Goal: Information Seeking & Learning: Learn about a topic

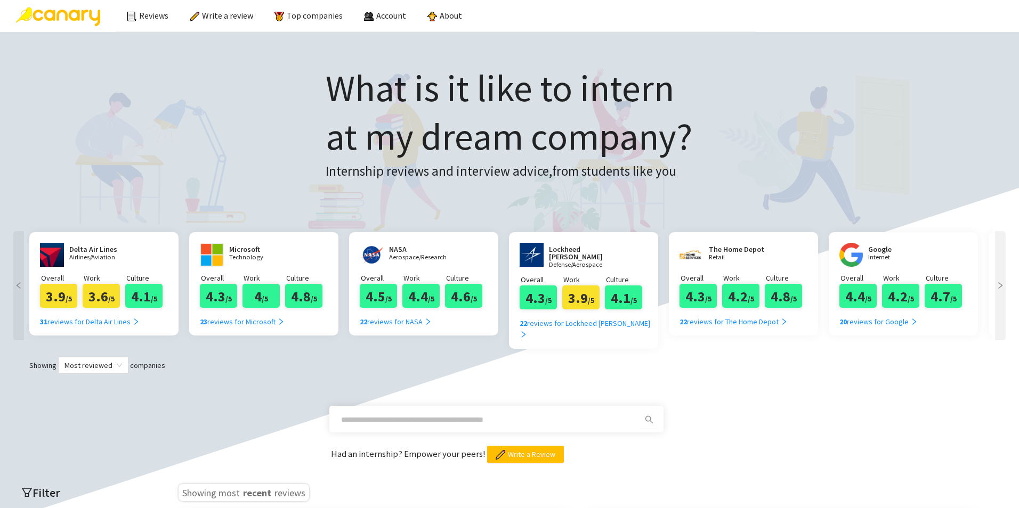
click at [1000, 284] on icon "right" at bounding box center [1001, 285] width 4 height 6
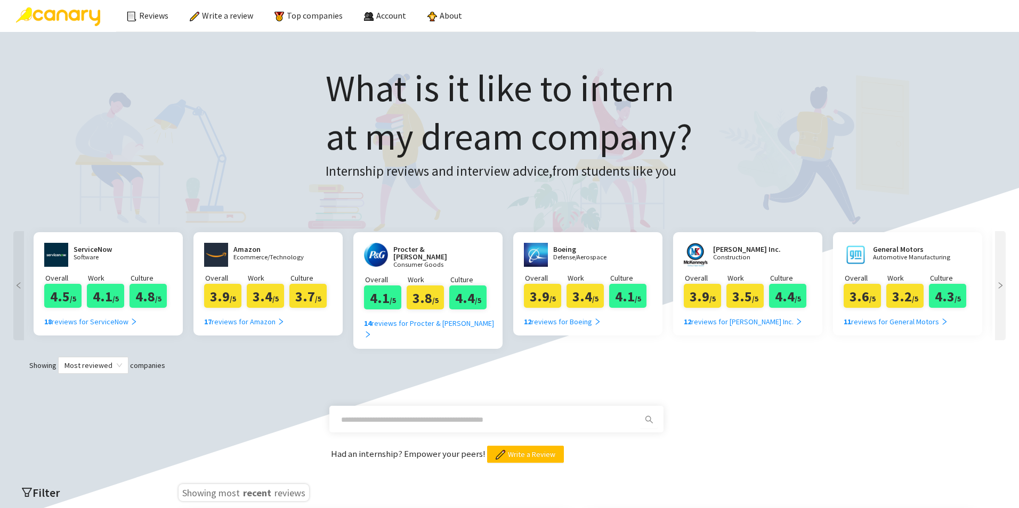
scroll to position [0, 959]
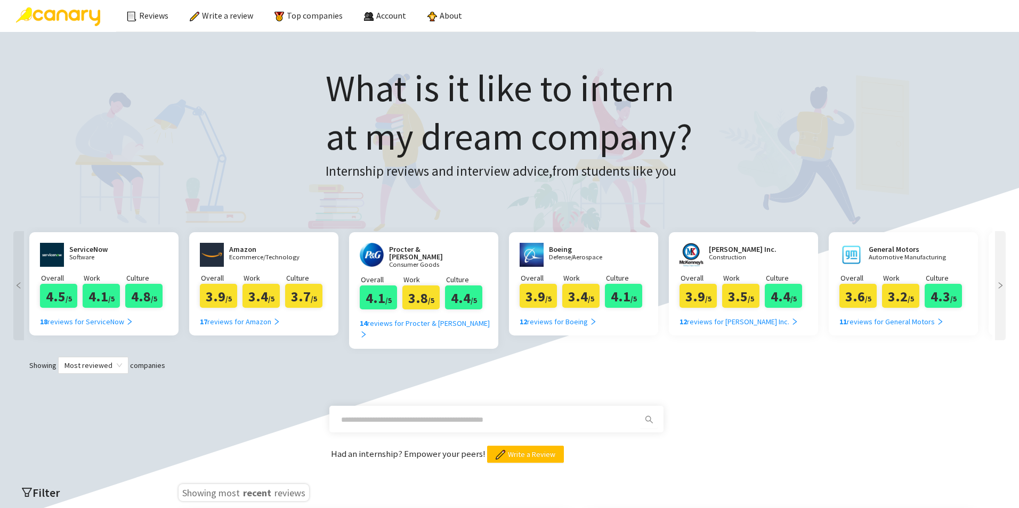
click at [1000, 284] on icon "right" at bounding box center [1001, 285] width 4 height 6
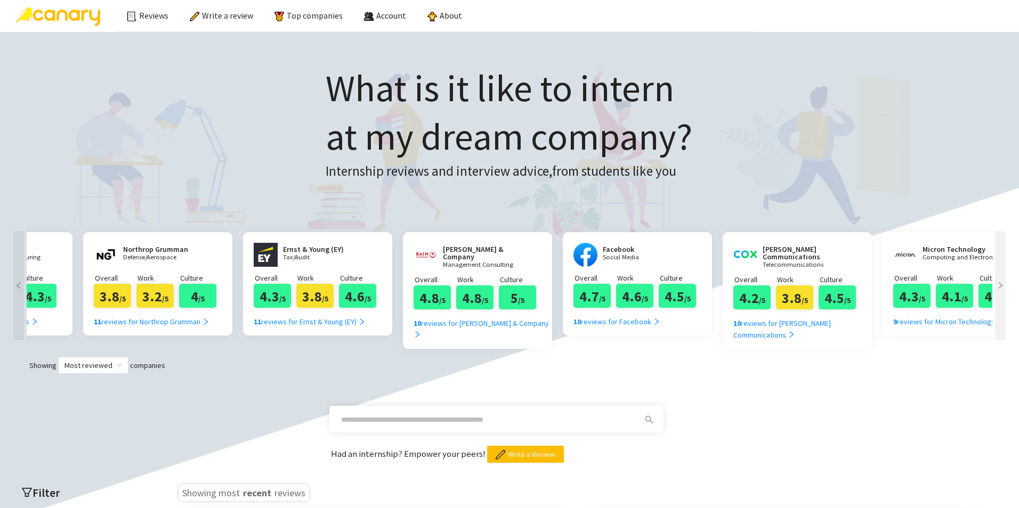
scroll to position [0, 1918]
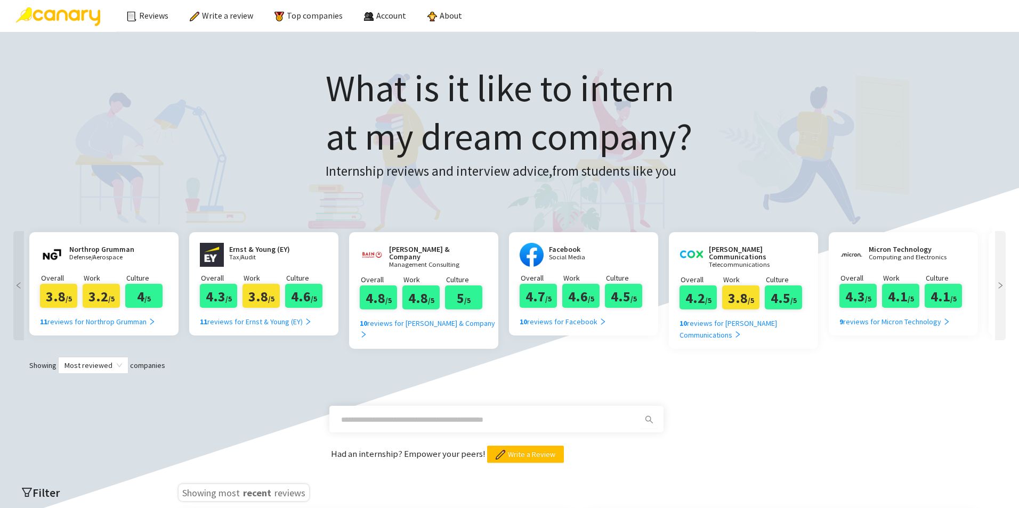
click at [998, 291] on div at bounding box center [1000, 285] width 11 height 109
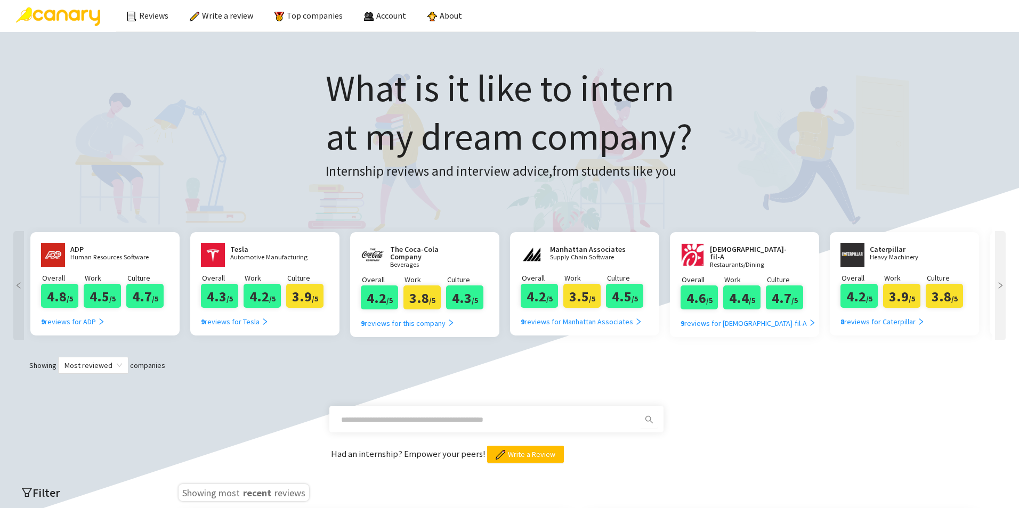
scroll to position [0, 2877]
click at [235, 320] on div "9 reviews for Tesla" at bounding box center [234, 322] width 68 height 12
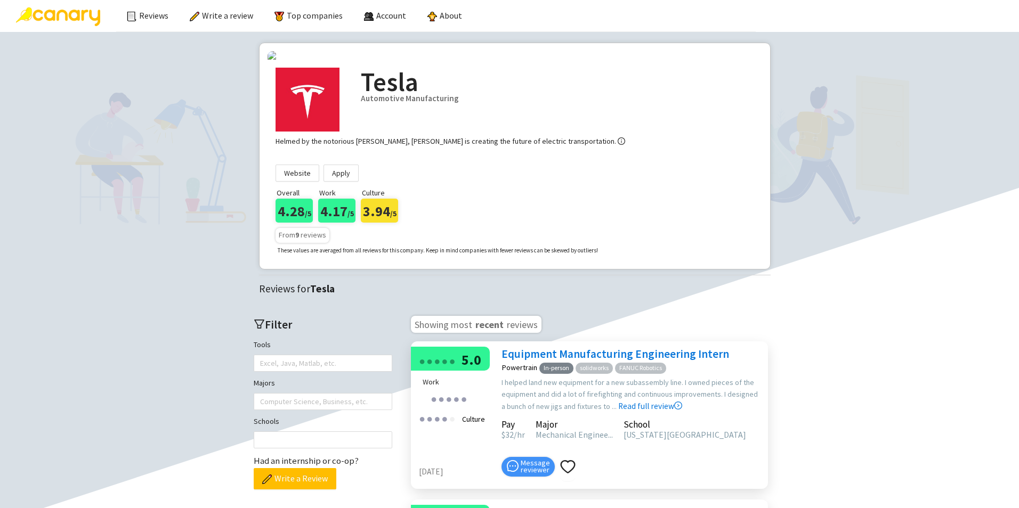
click at [80, 21] on img at bounding box center [58, 16] width 84 height 19
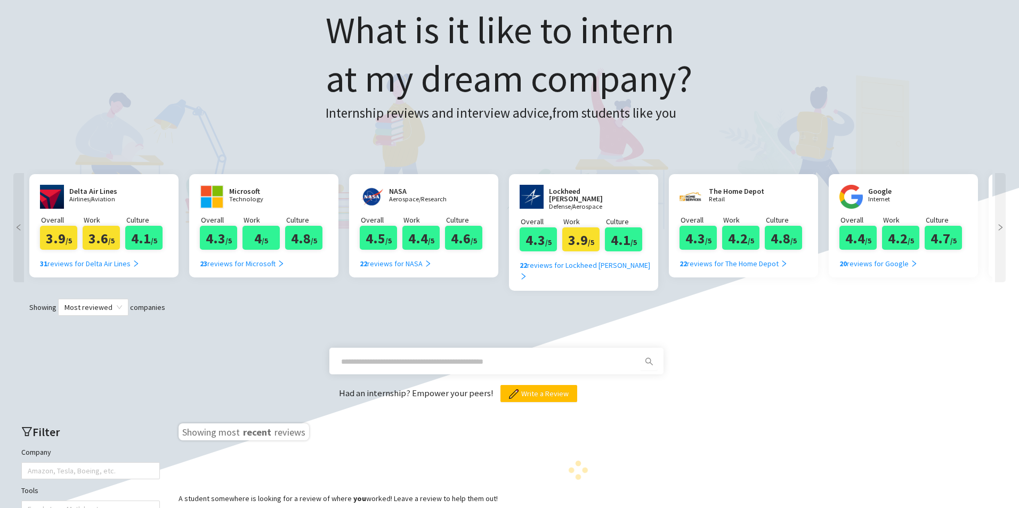
scroll to position [59, 0]
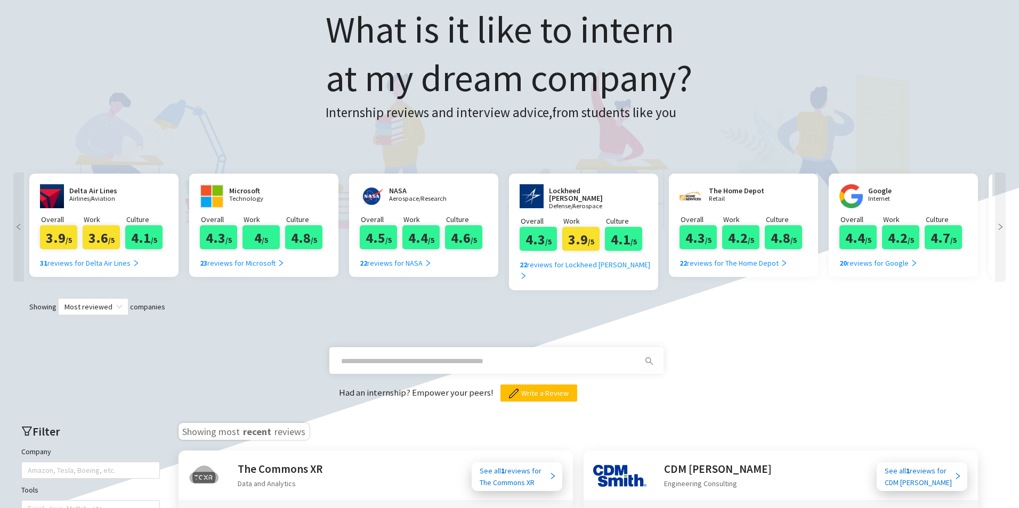
click at [713, 356] on div "Had an internship? Empower your peers! Write a Review" at bounding box center [510, 358] width 998 height 86
